Goal: Share content: Share content

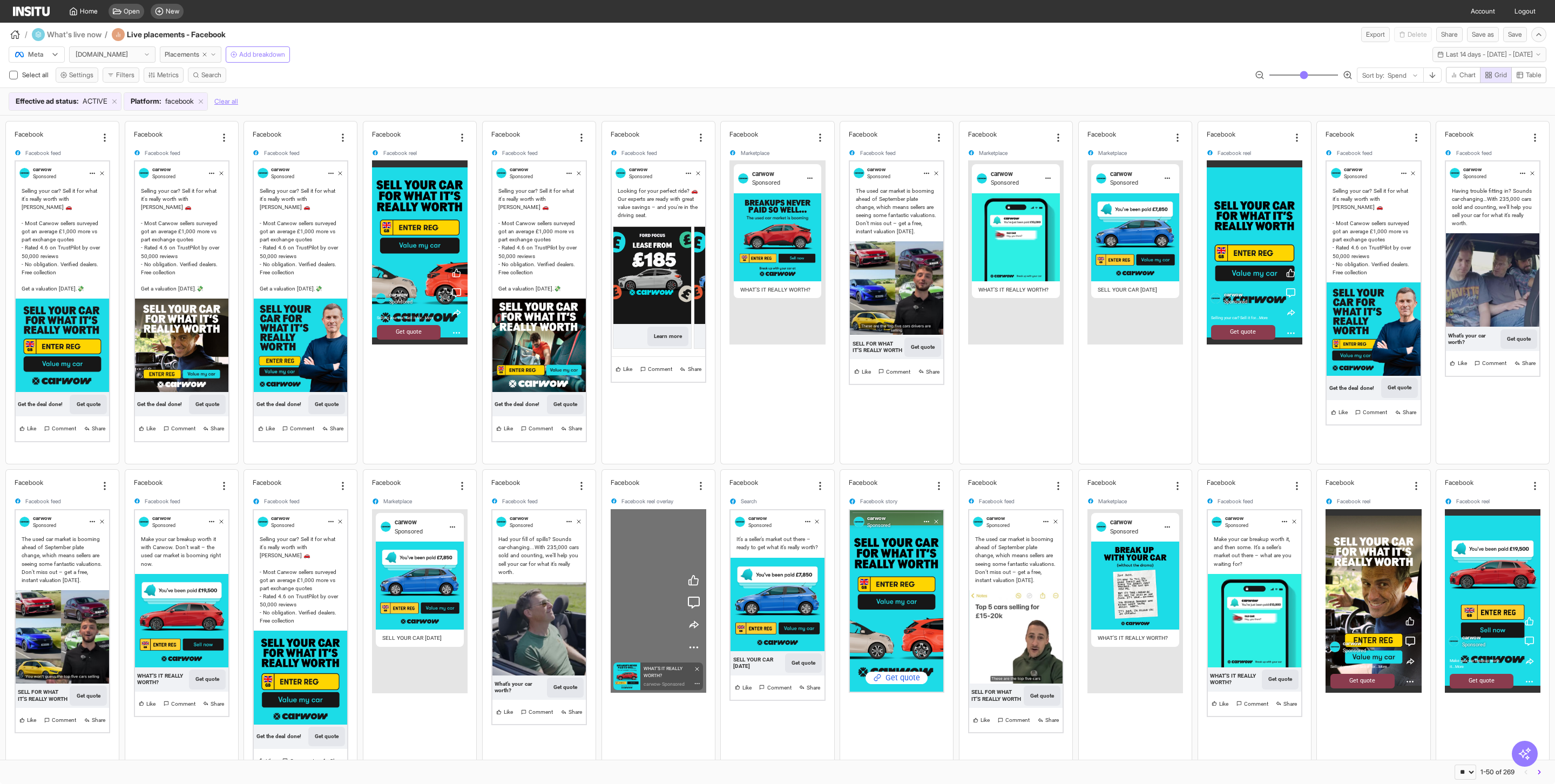
select select "**"
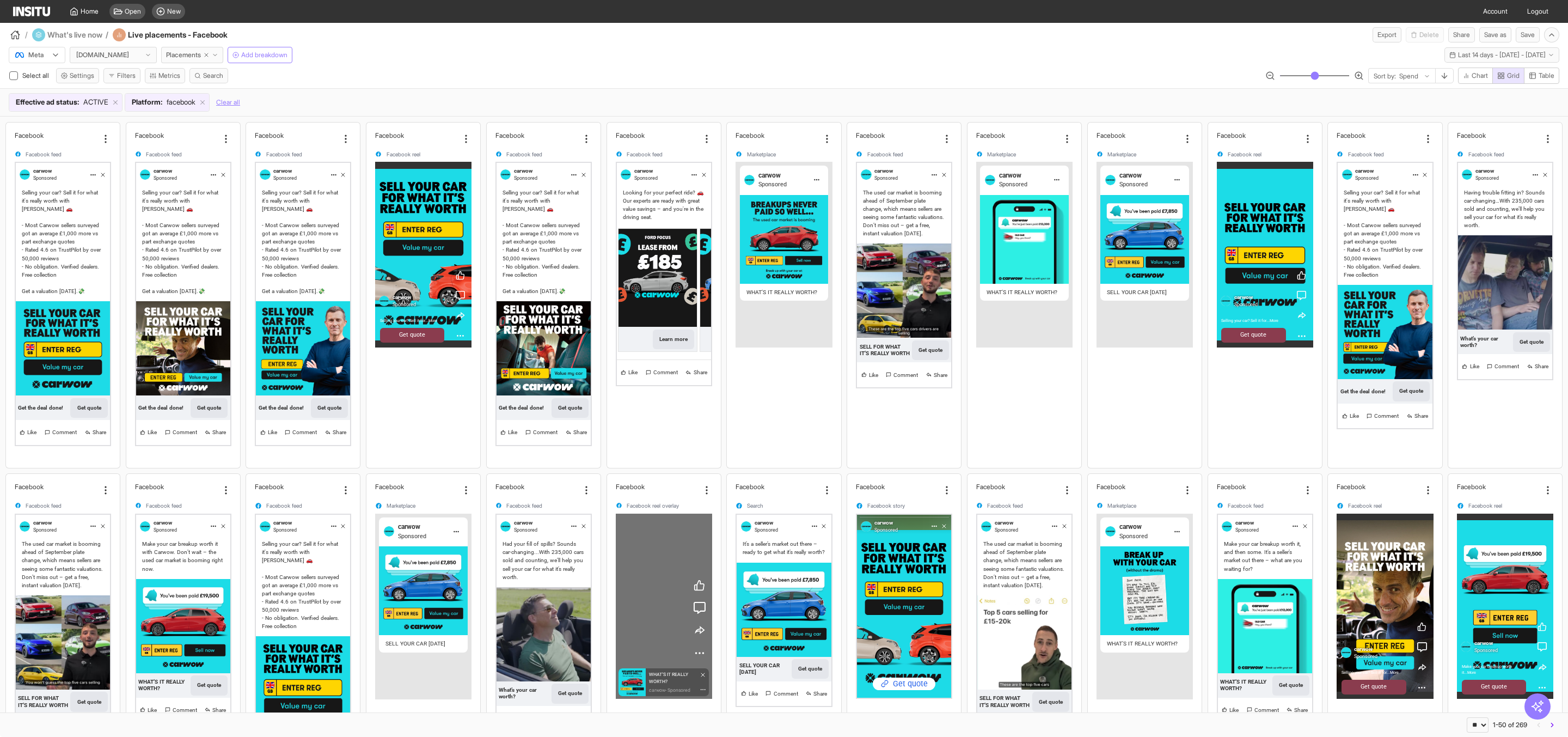
click at [31, 11] on img at bounding box center [31, 12] width 37 height 10
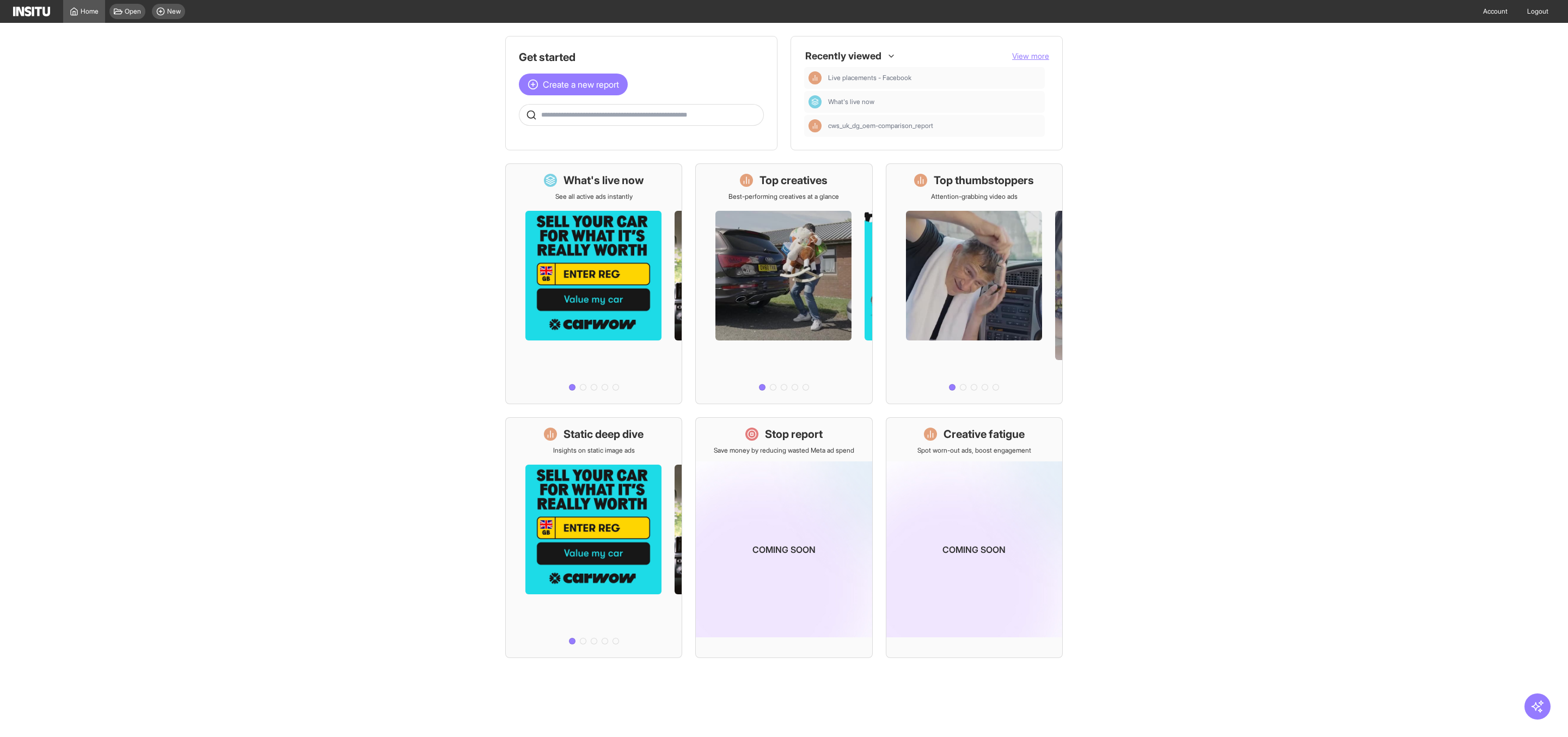
click at [1030, 57] on span "View more" at bounding box center [1031, 55] width 37 height 9
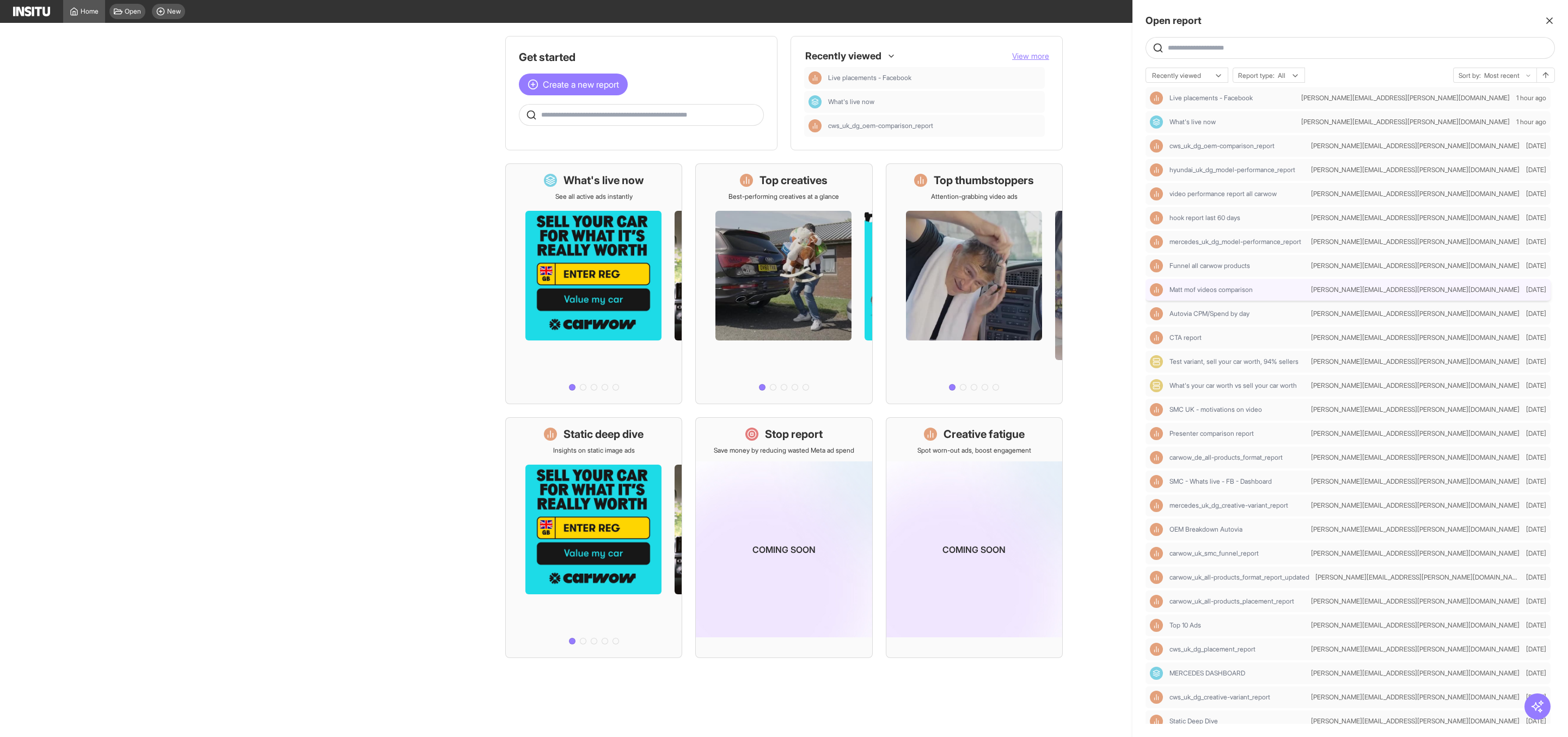
click at [1275, 284] on div "Matt mof videos comparison" at bounding box center [1228, 289] width 157 height 13
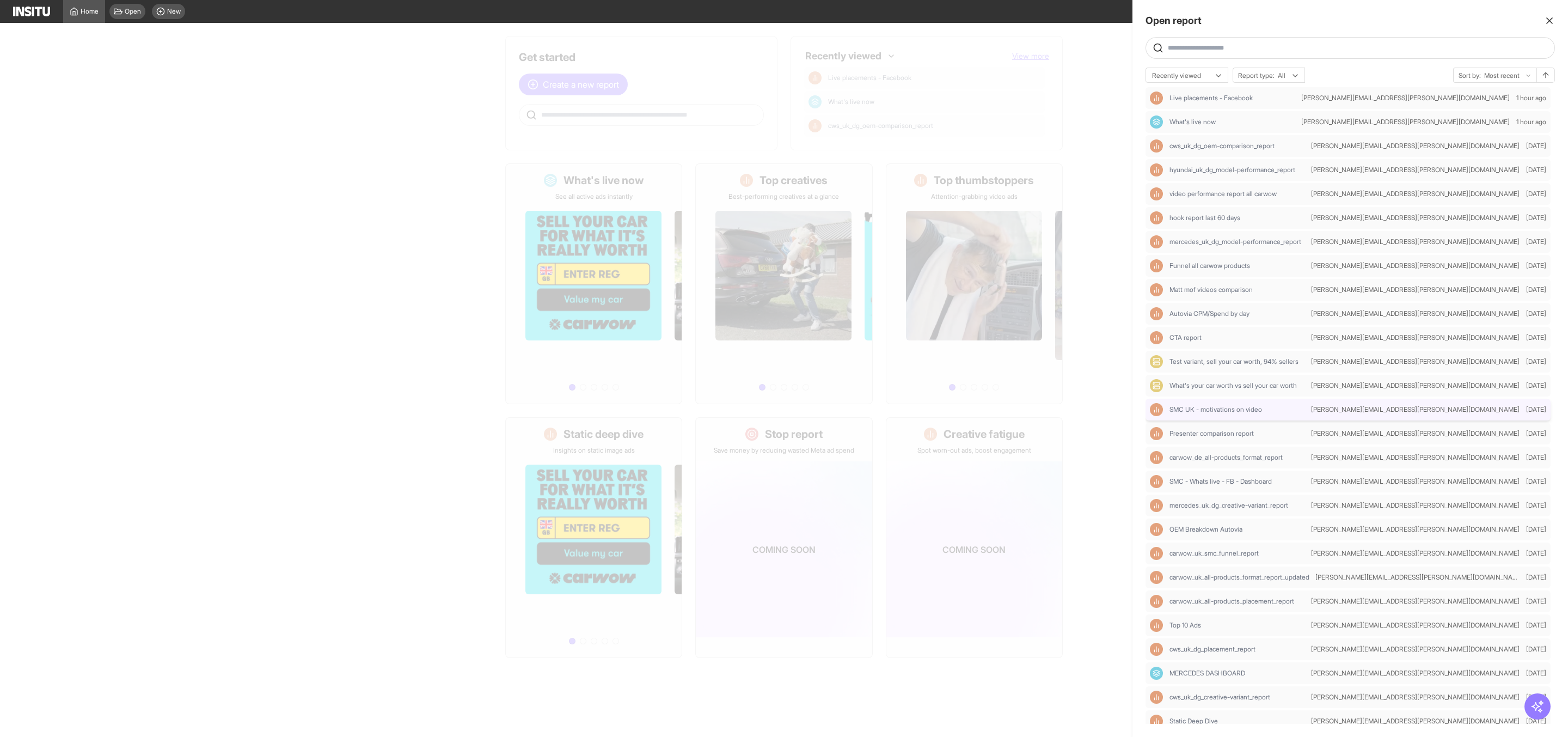
select select "**"
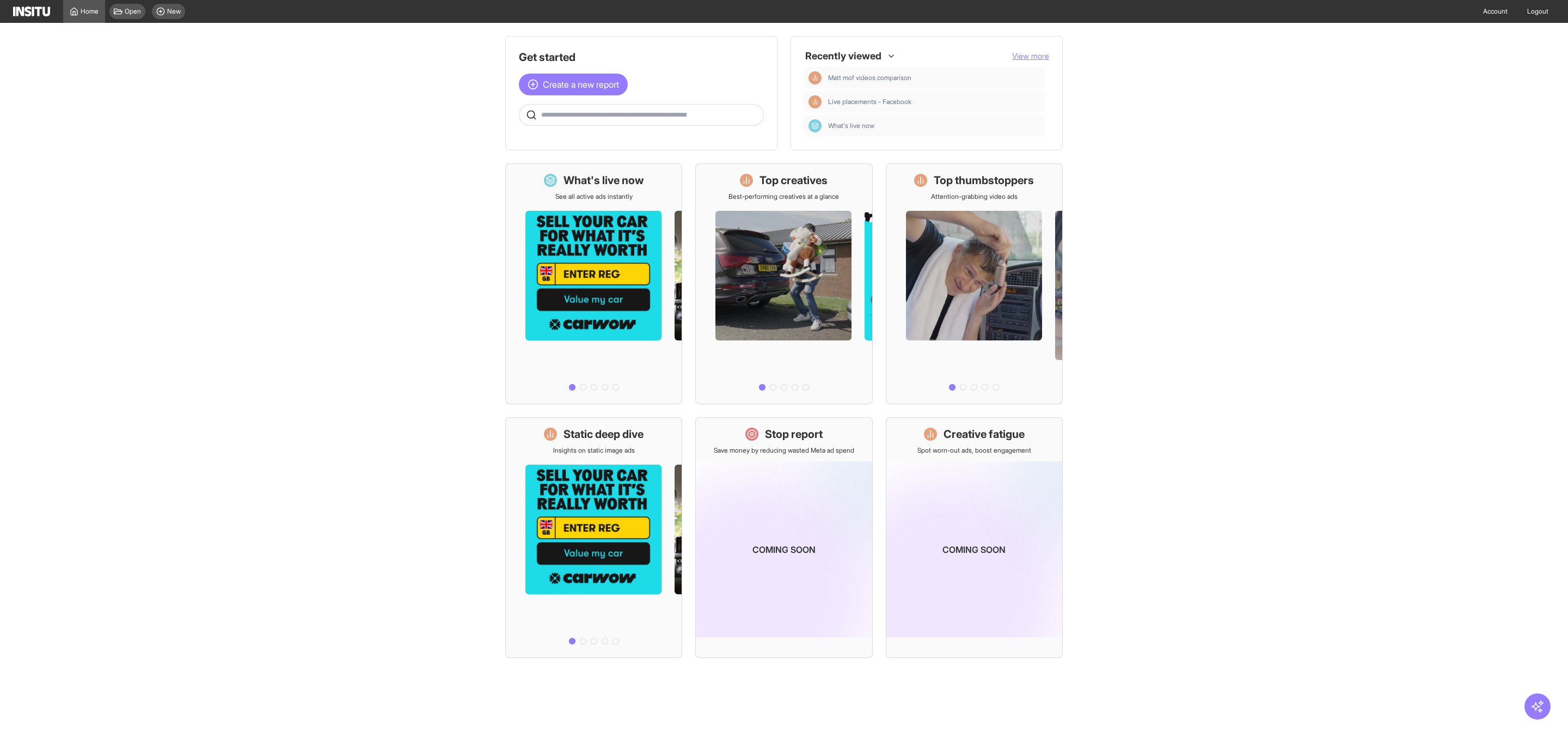
click at [1034, 57] on span "View more" at bounding box center [1031, 55] width 37 height 9
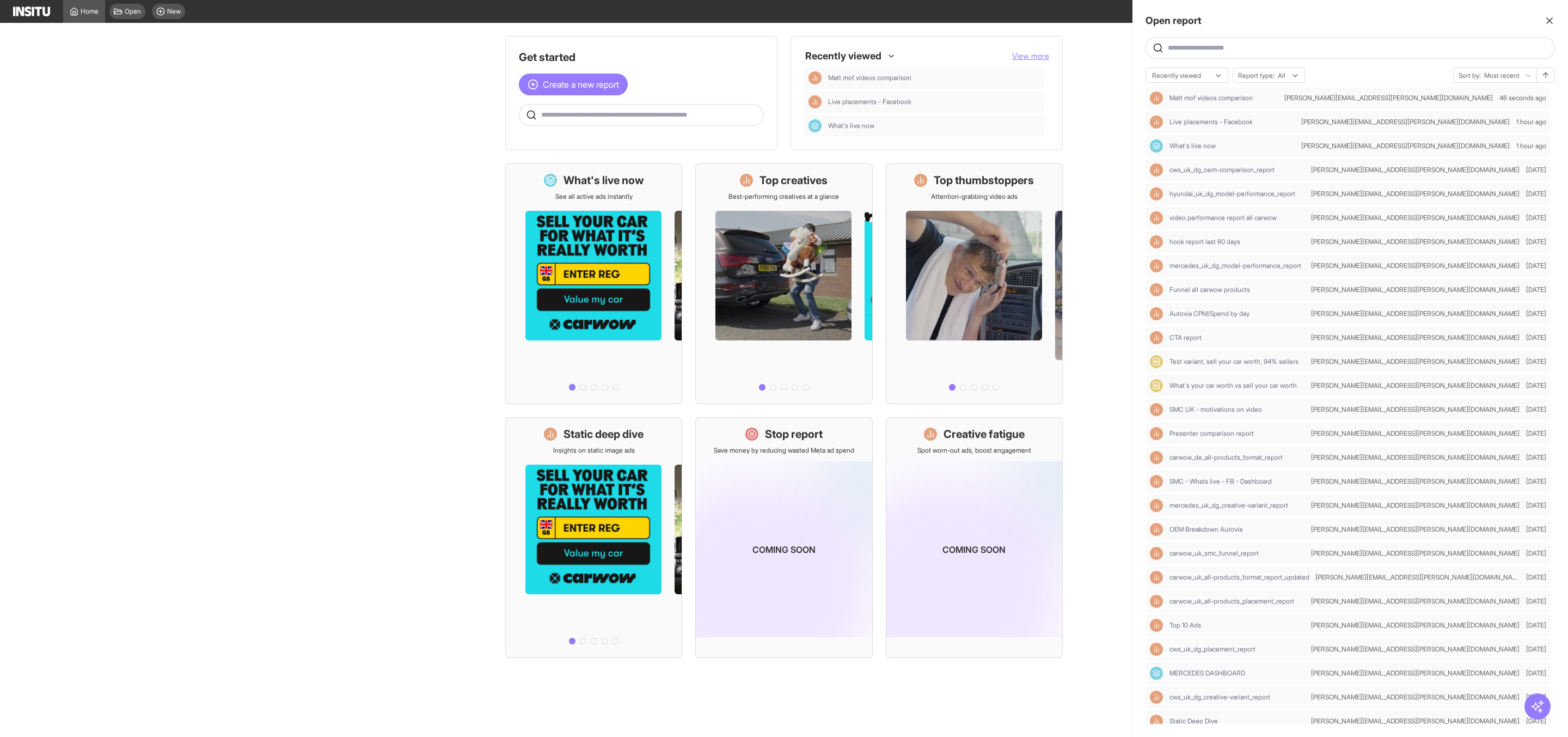
click at [287, 276] on div at bounding box center [784, 368] width 1568 height 737
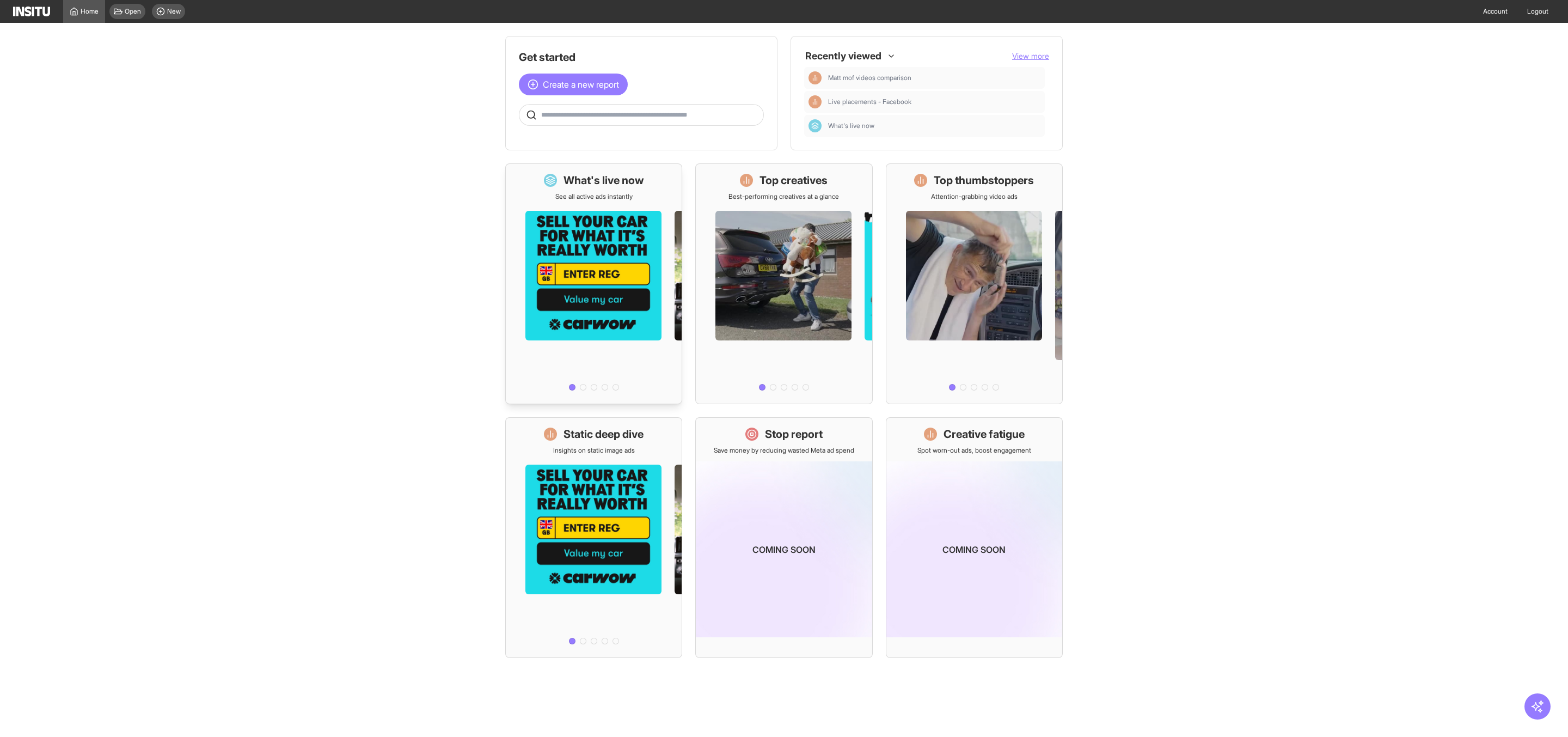
click at [590, 256] on div at bounding box center [593, 298] width 176 height 194
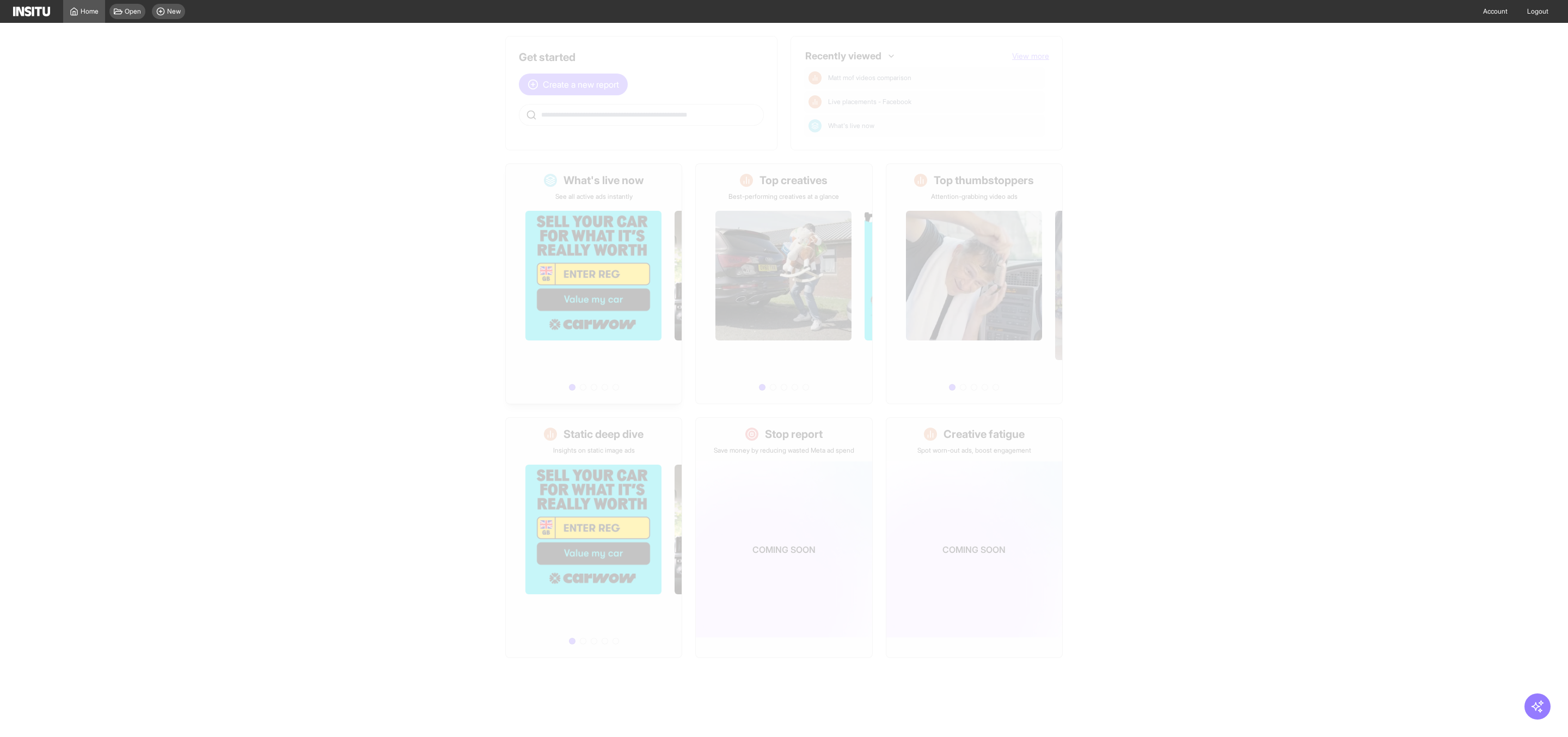
select select "**"
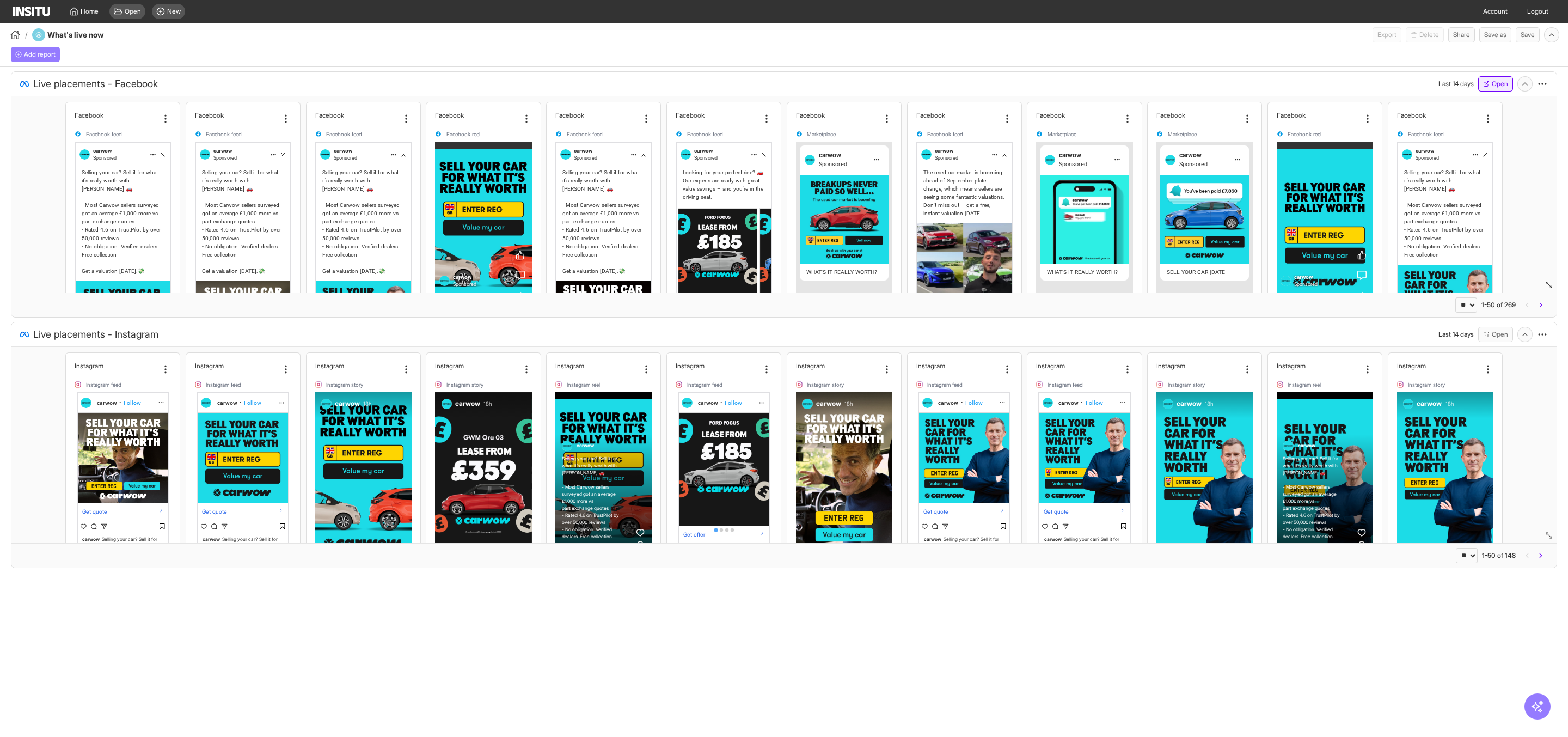
click at [1489, 85] on button "Open" at bounding box center [1495, 83] width 35 height 15
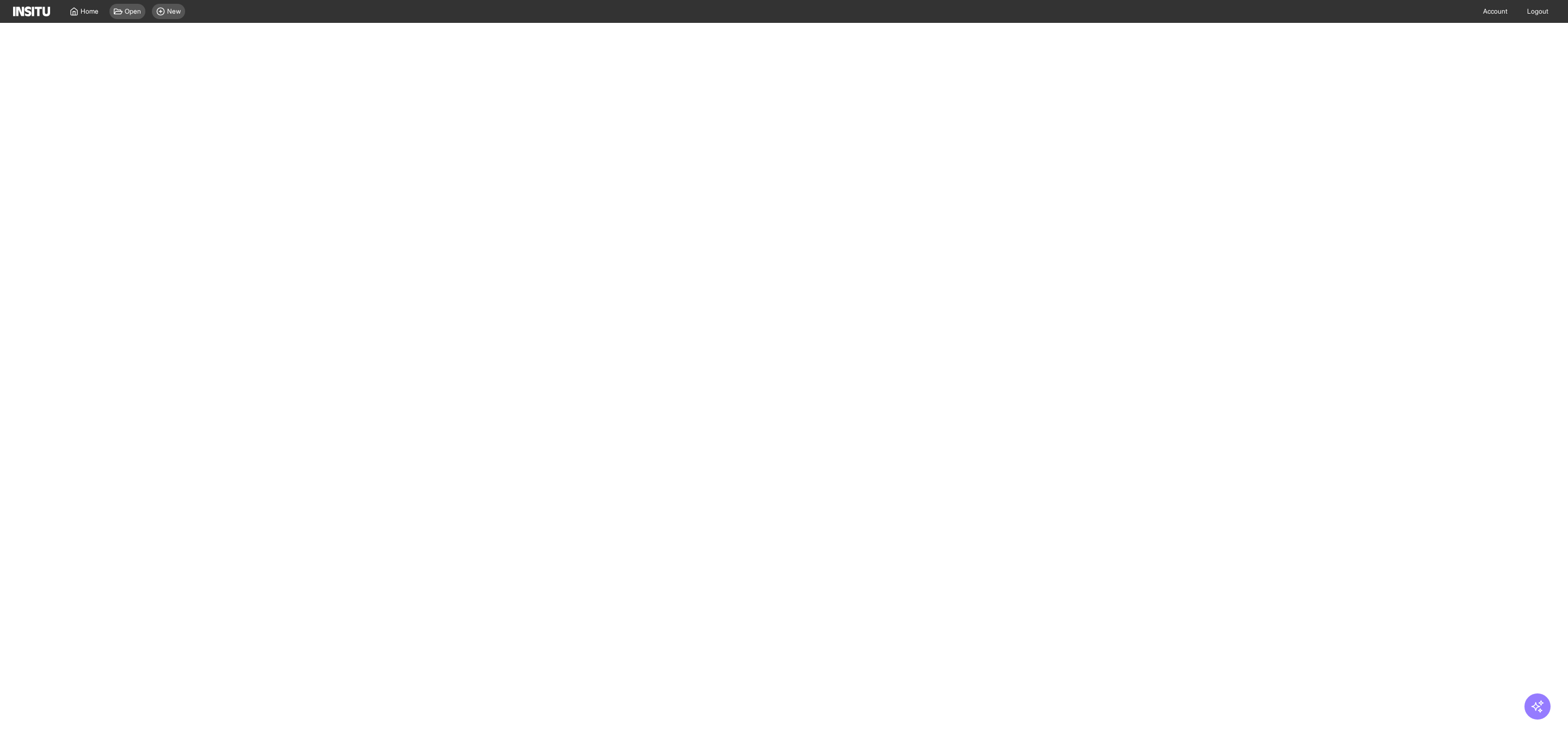
select select "**"
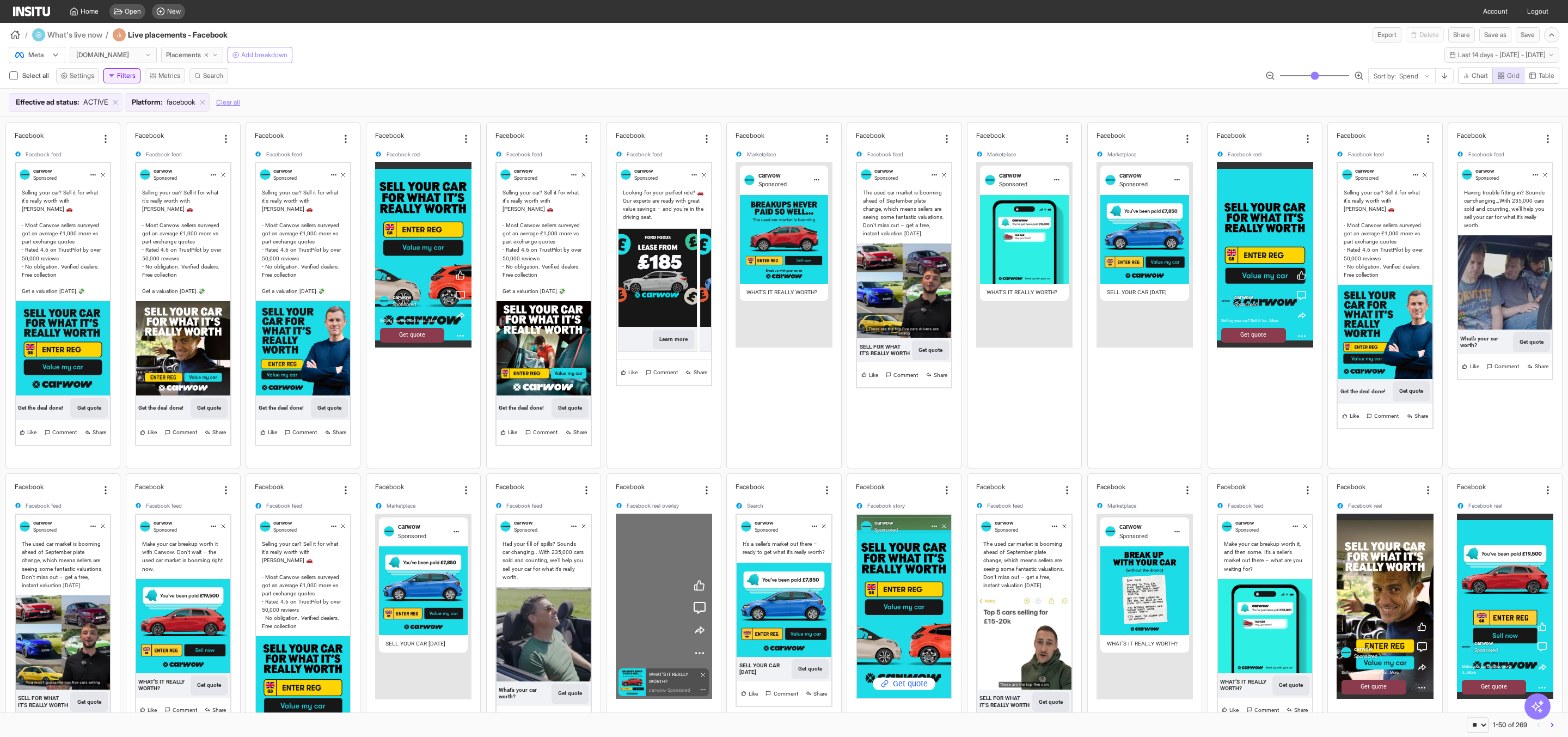
click at [127, 76] on button "Filters" at bounding box center [122, 76] width 37 height 15
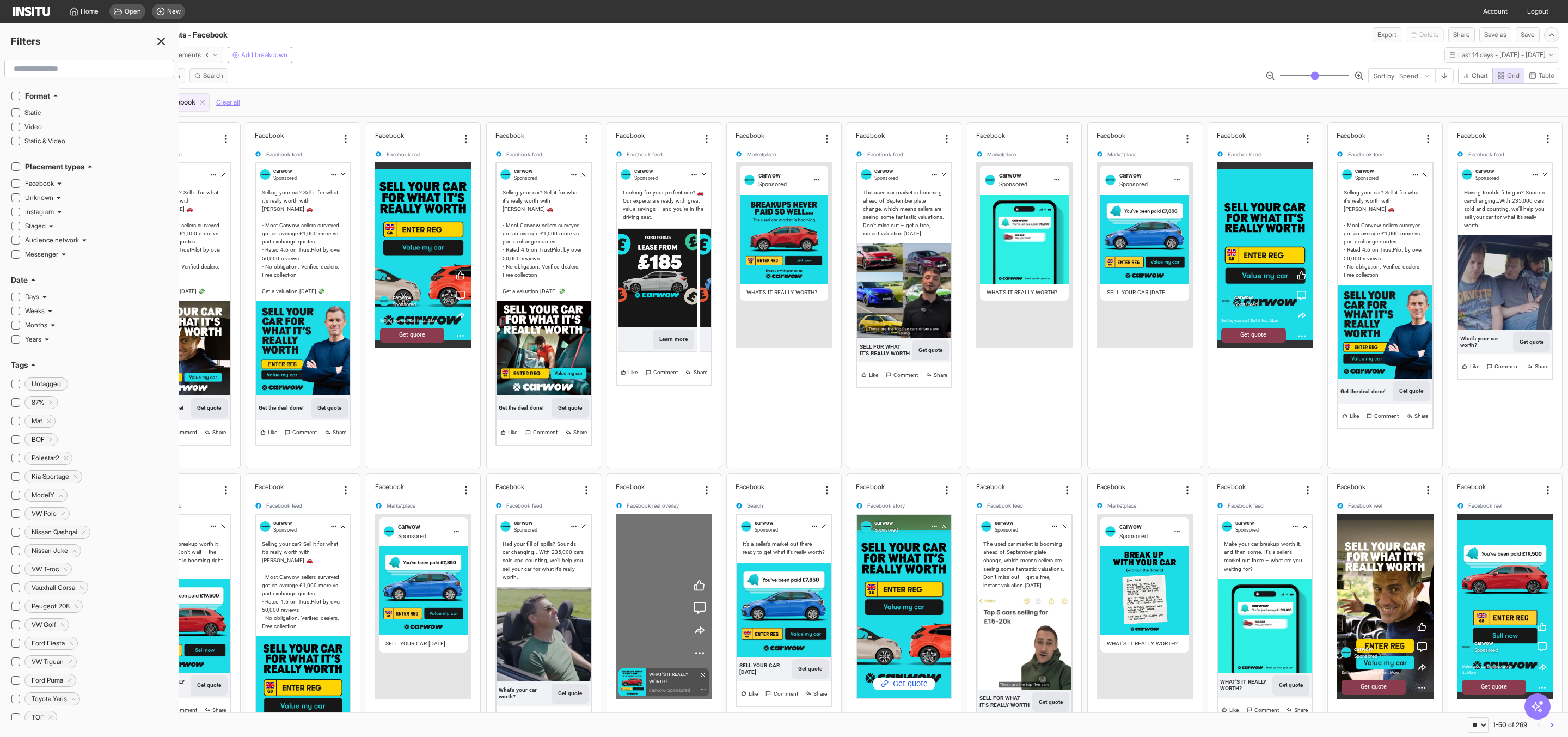
click at [94, 66] on input "text" at bounding box center [89, 69] width 160 height 19
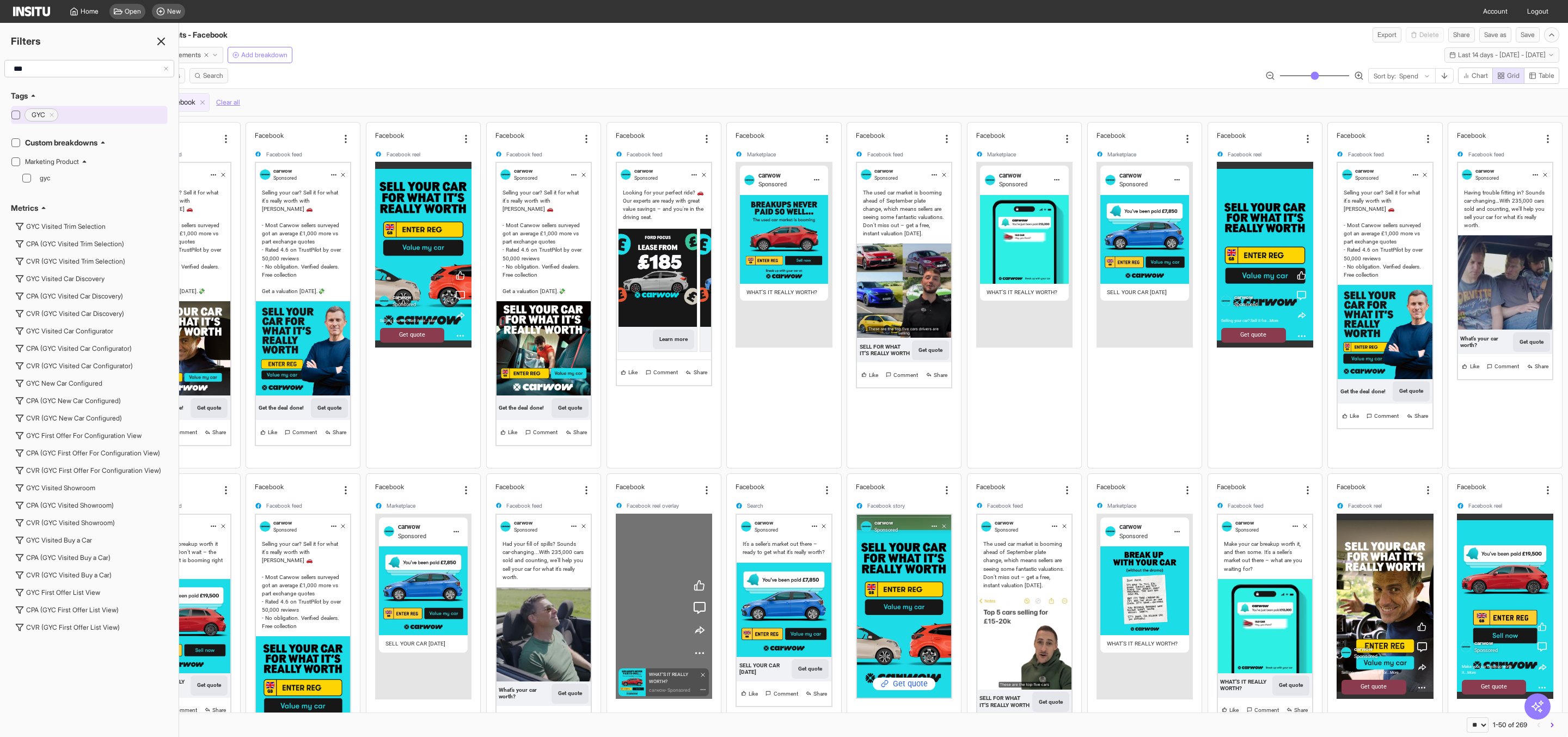
click at [79, 112] on div "GYC" at bounding box center [89, 115] width 157 height 18
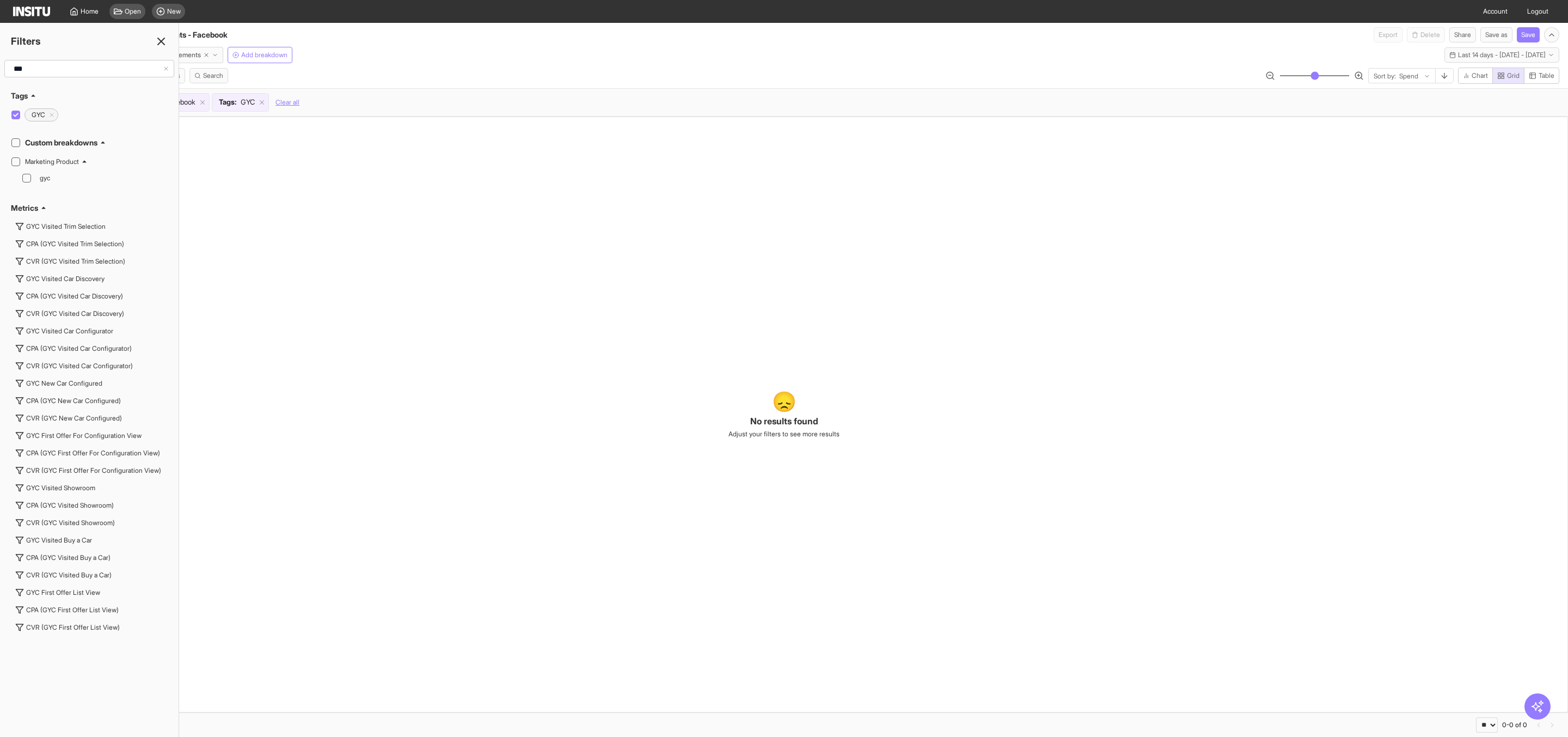
click at [566, 77] on div "Select all Settings Filters Metrics Search Sort by: Spend Chart Grid Table" at bounding box center [784, 78] width 1568 height 21
click at [44, 70] on input "***" at bounding box center [86, 69] width 153 height 19
type input "*"
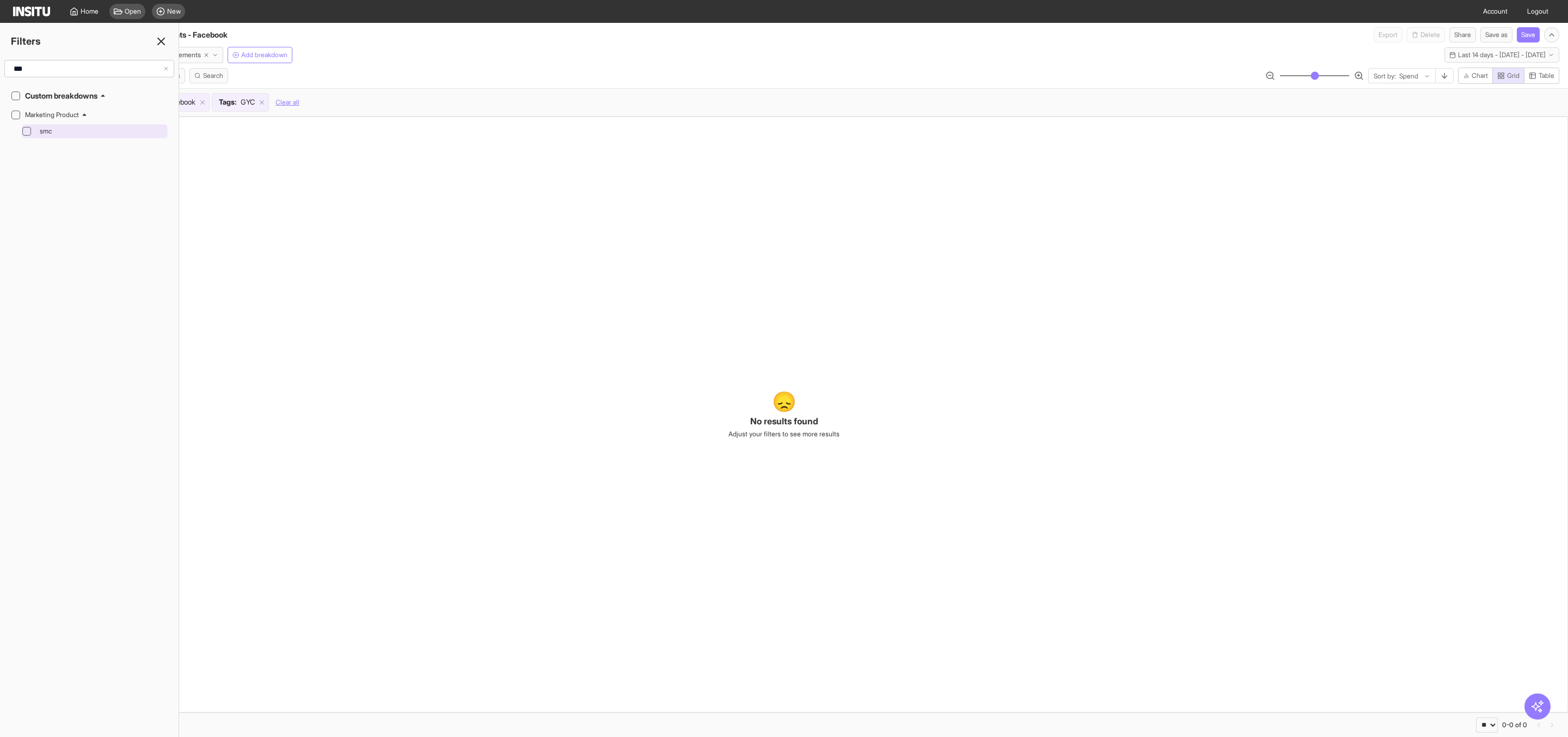
type input "***"
click at [37, 129] on div "smc" at bounding box center [100, 131] width 130 height 13
click at [163, 46] on icon at bounding box center [161, 41] width 13 height 13
click at [268, 110] on div "Tags : GYC" at bounding box center [240, 102] width 56 height 18
click at [264, 105] on line at bounding box center [262, 102] width 4 height 4
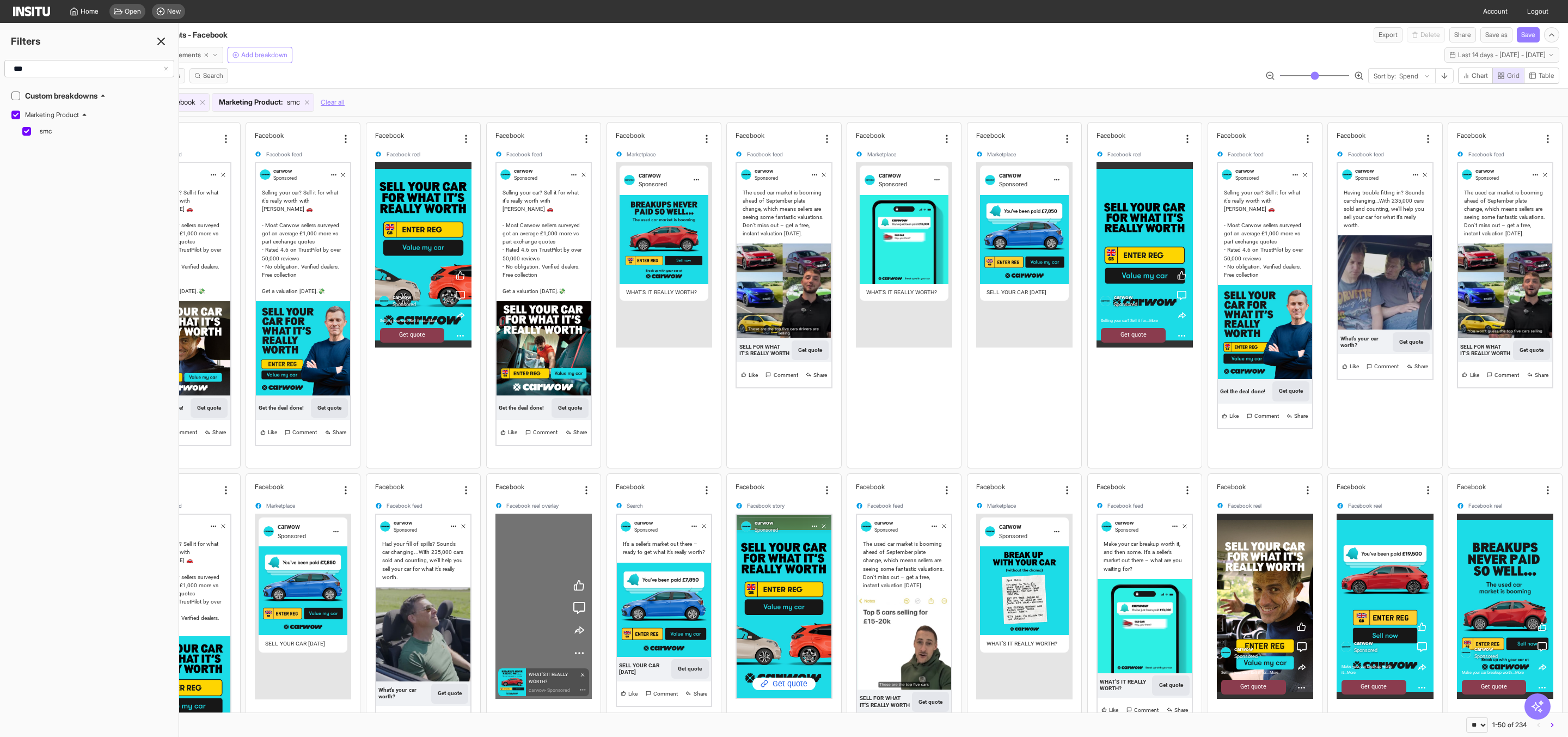
click at [166, 68] on line at bounding box center [166, 68] width 3 height 3
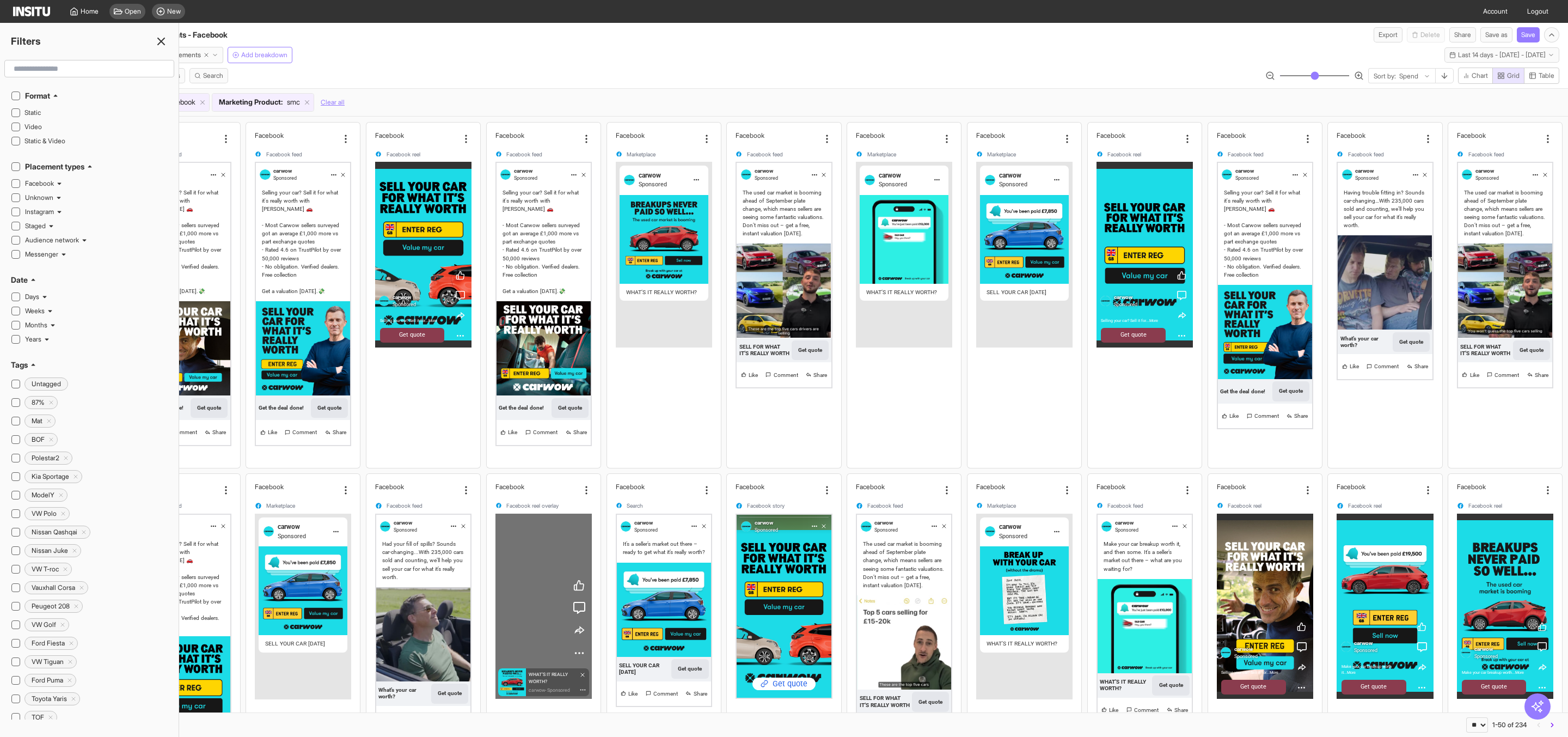
click at [413, 64] on div "Meta [DOMAIN_NAME] Placements Add breakdown Last 14 days - [DATE] - [DATE] [DAT…" at bounding box center [784, 79] width 1568 height 74
click at [163, 40] on line at bounding box center [161, 41] width 7 height 7
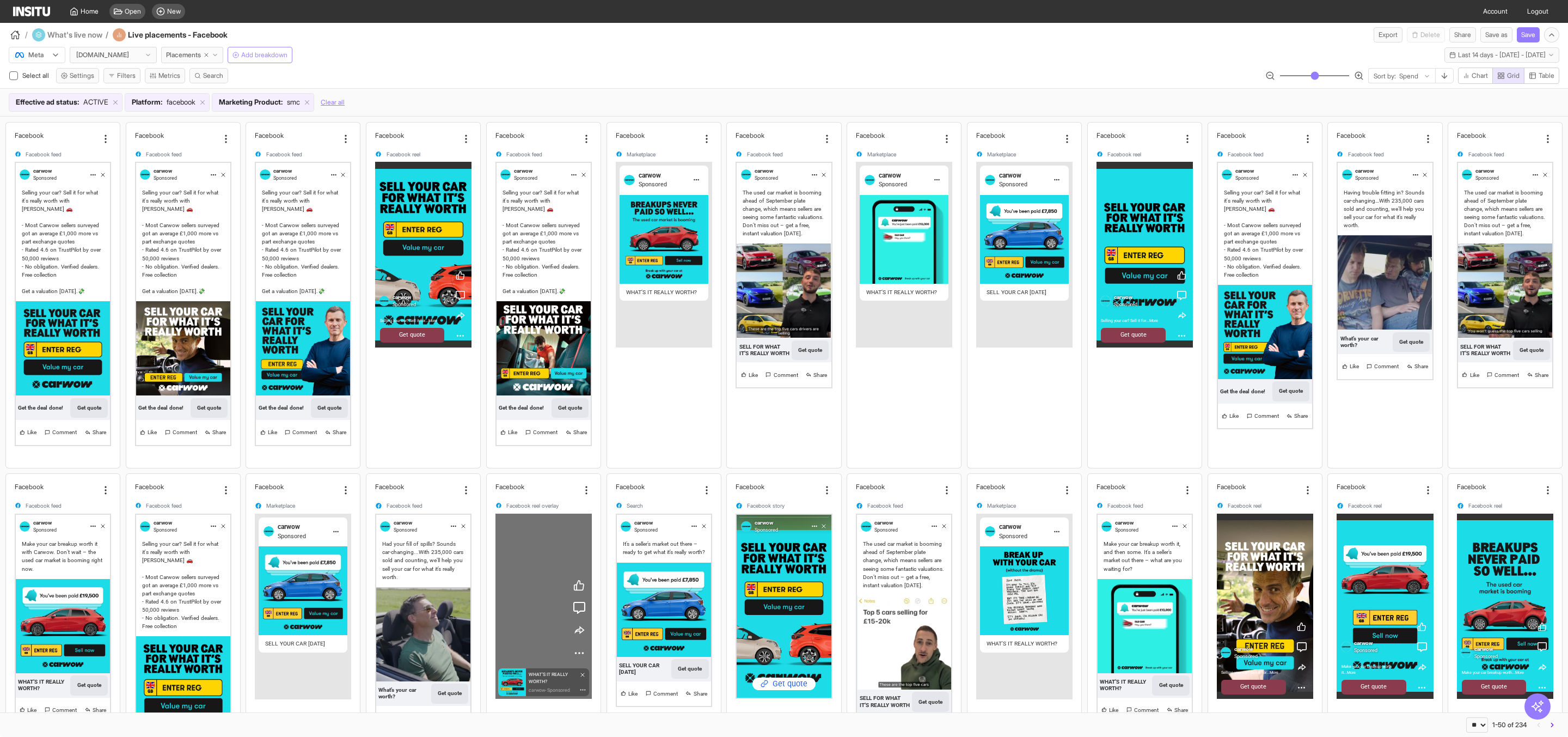
click at [261, 54] on span "Add breakdown" at bounding box center [264, 55] width 46 height 9
click at [380, 37] on div "/ What's live now / Live placements - Facebook Export Delete Share Save as Save" at bounding box center [784, 33] width 1568 height 19
click at [80, 75] on span "Settings" at bounding box center [82, 76] width 24 height 9
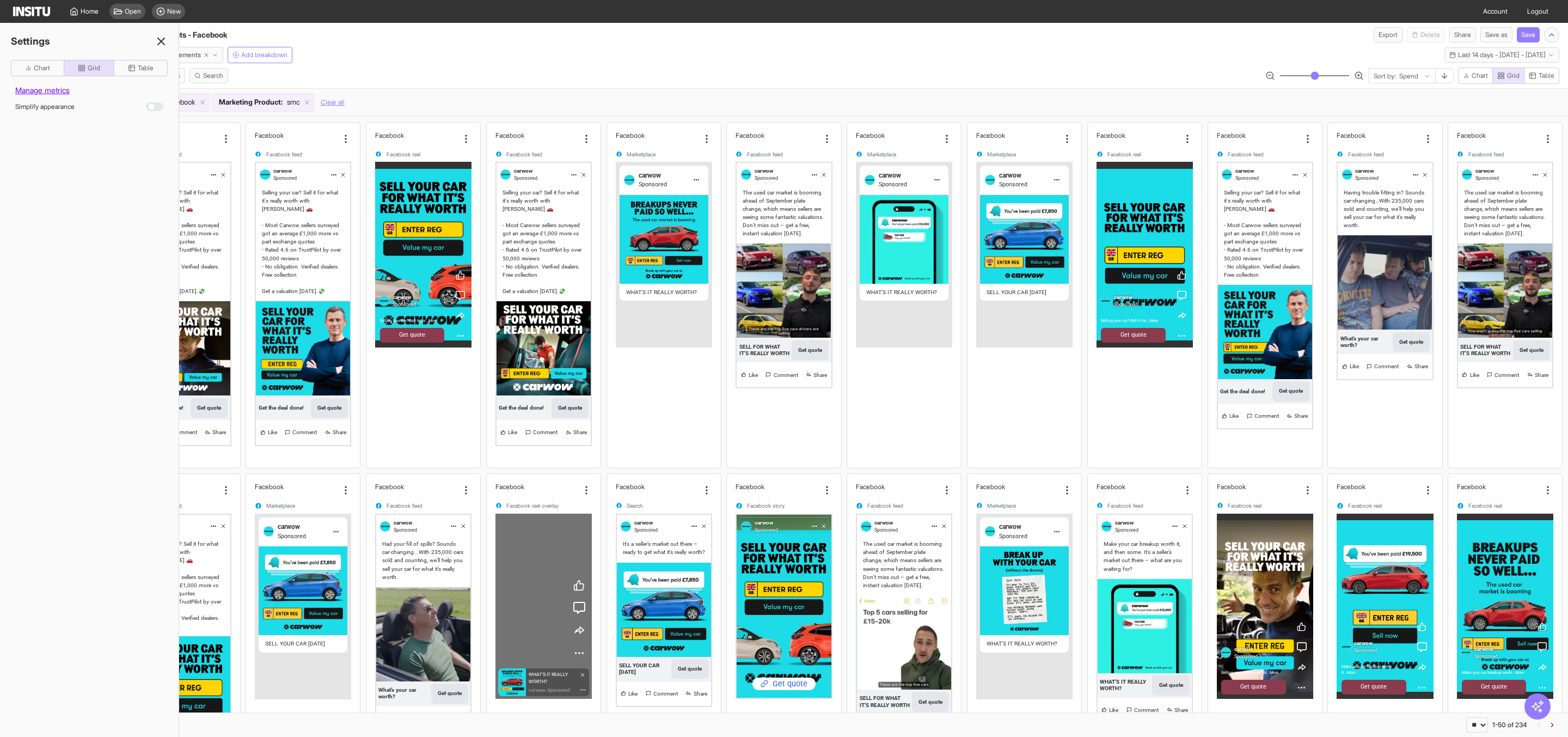
click at [80, 75] on button "Grid" at bounding box center [89, 68] width 51 height 16
click at [155, 37] on icon at bounding box center [161, 41] width 13 height 13
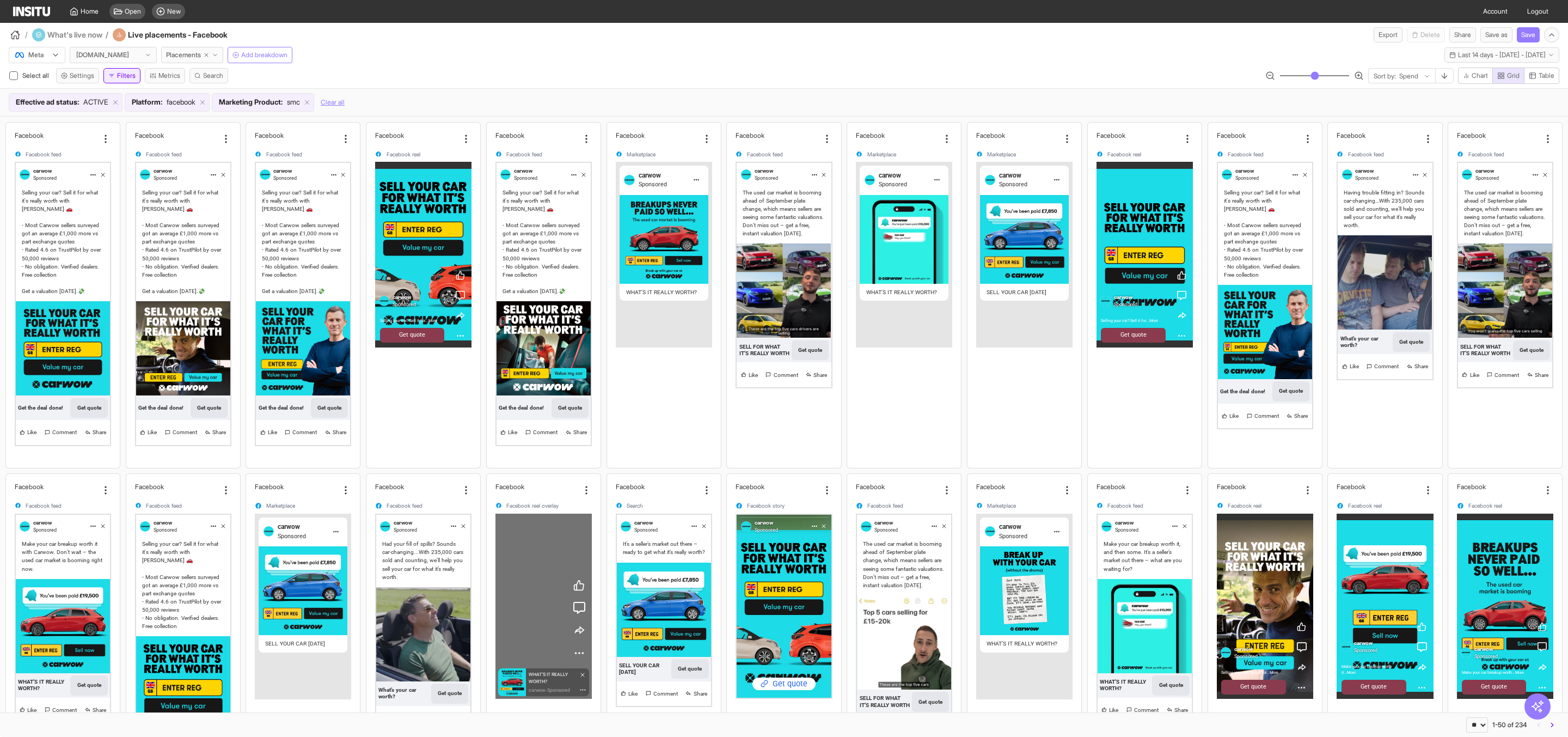
click at [131, 74] on button "Filters" at bounding box center [122, 76] width 37 height 15
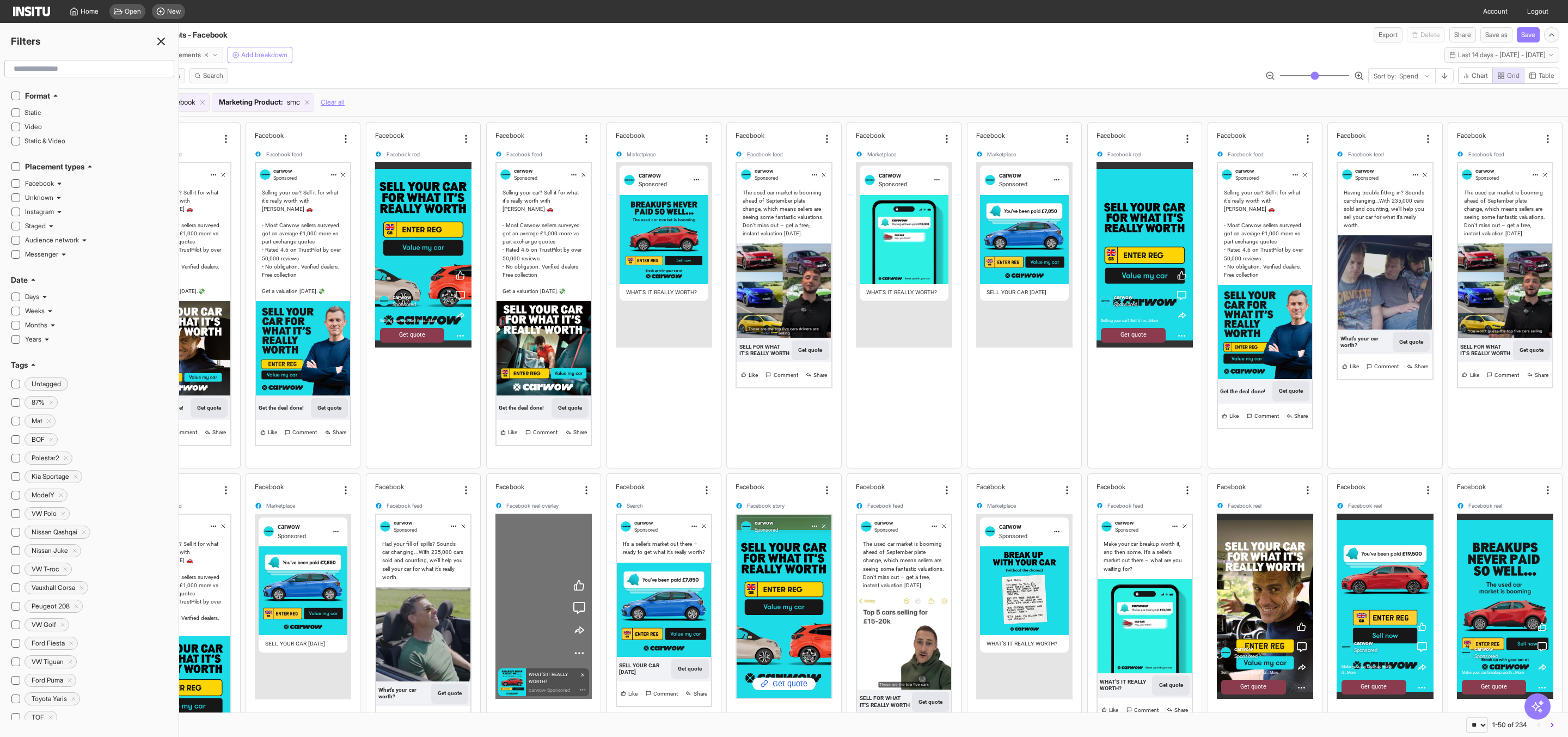
click at [164, 44] on line at bounding box center [161, 41] width 7 height 7
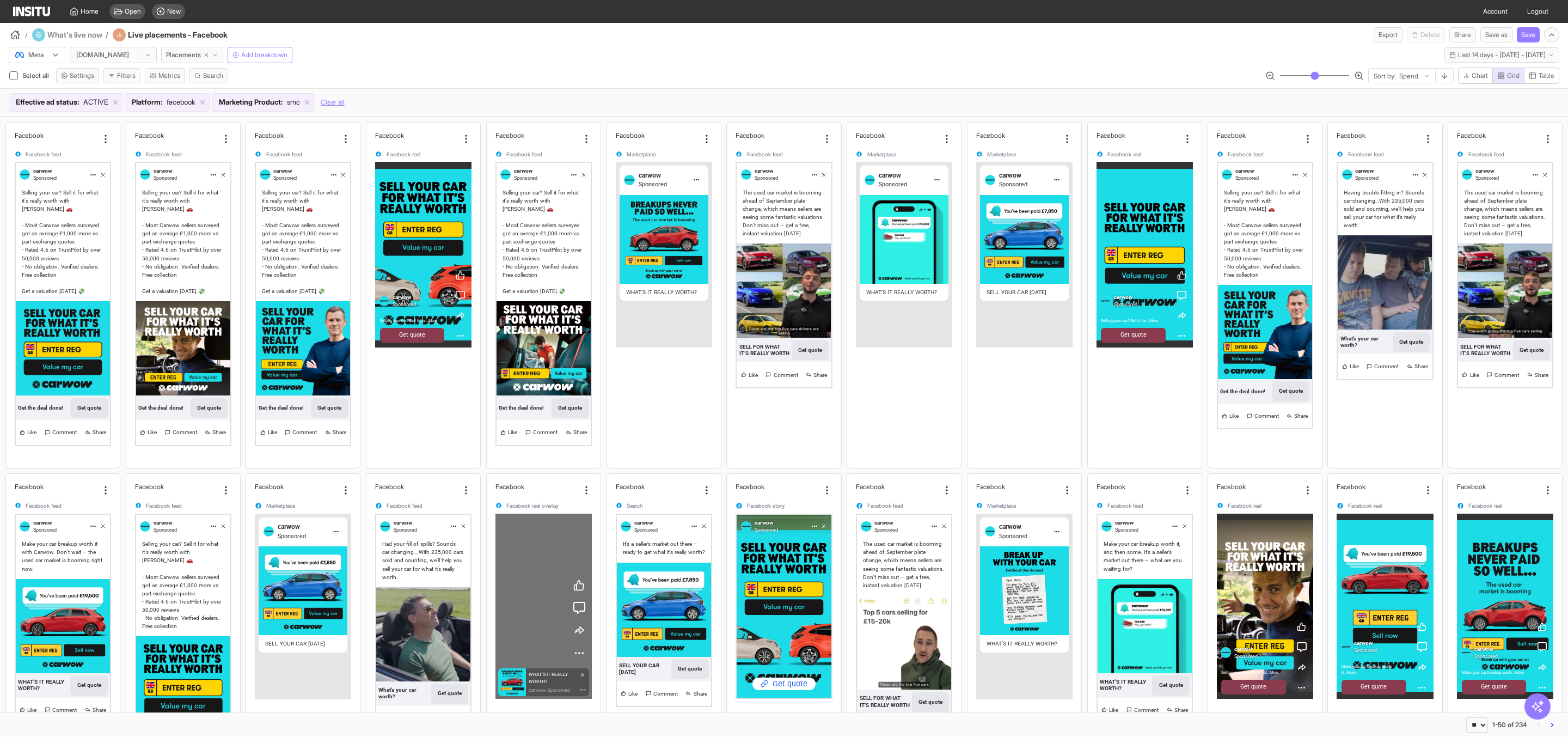
click at [466, 34] on div "/ What's live now / Live placements - Facebook Export Delete Share Save as Save" at bounding box center [784, 33] width 1568 height 19
click at [1461, 35] on button "Share" at bounding box center [1463, 35] width 27 height 15
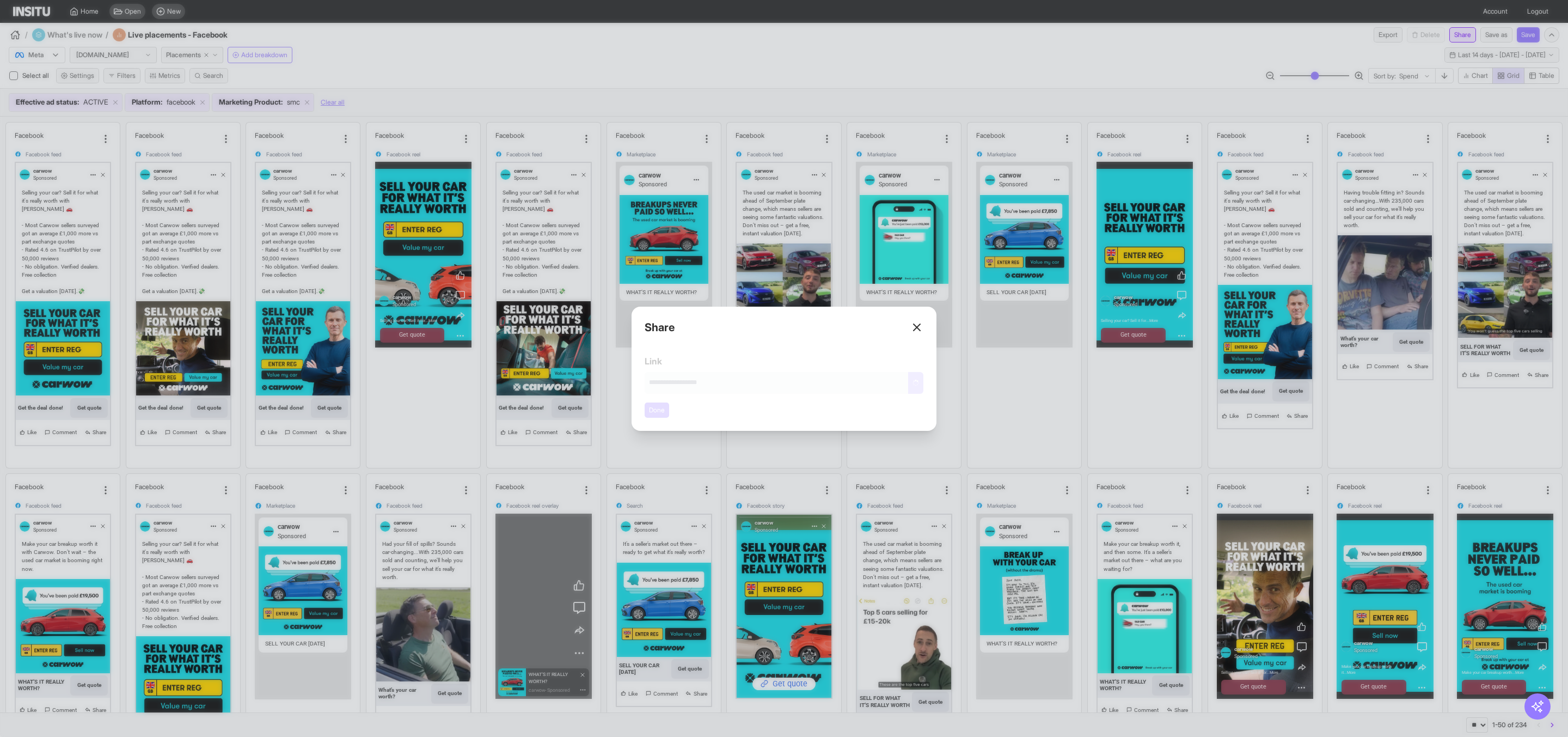
type input "**********"
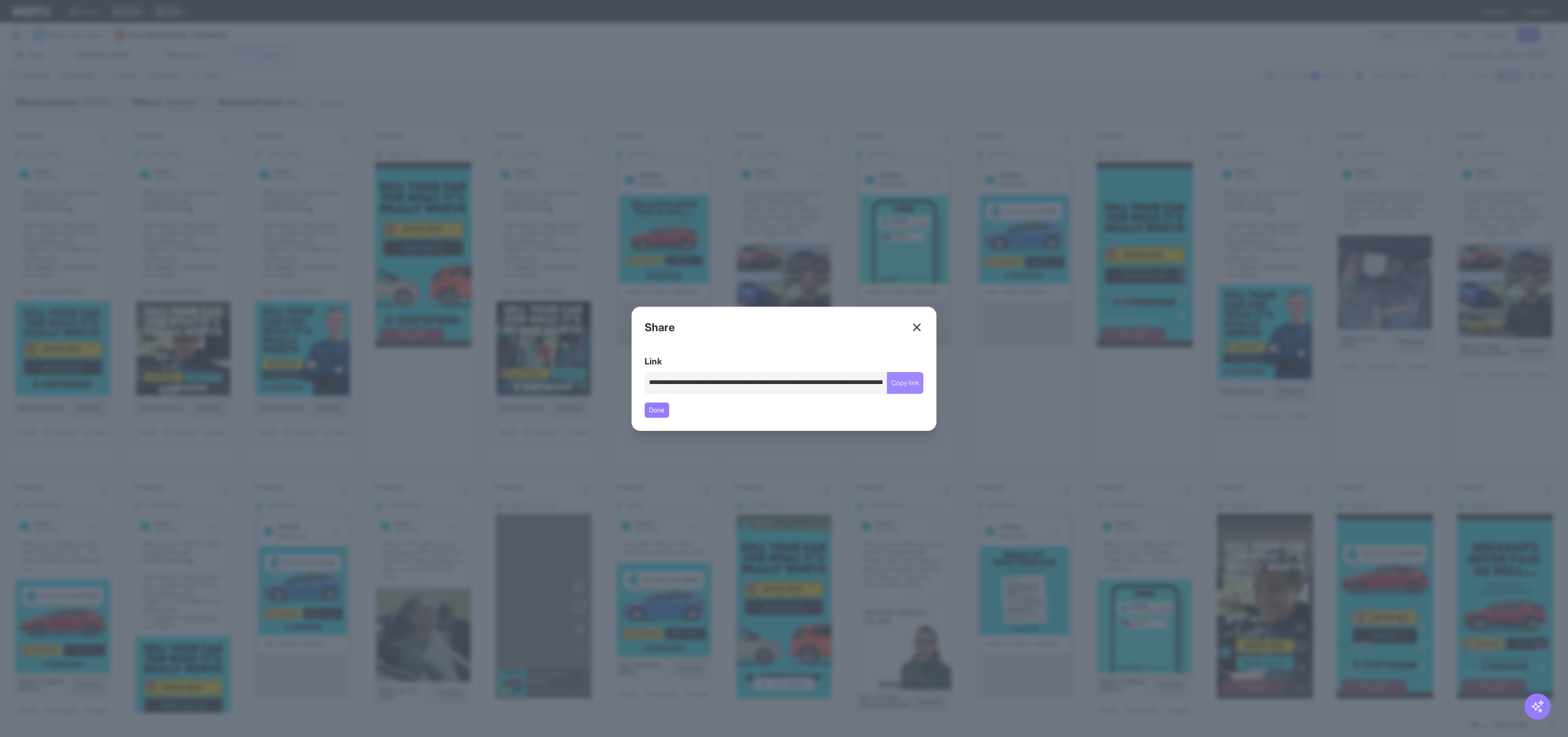
click at [897, 382] on button "Copy link" at bounding box center [905, 383] width 37 height 22
